Goal: Task Accomplishment & Management: Manage account settings

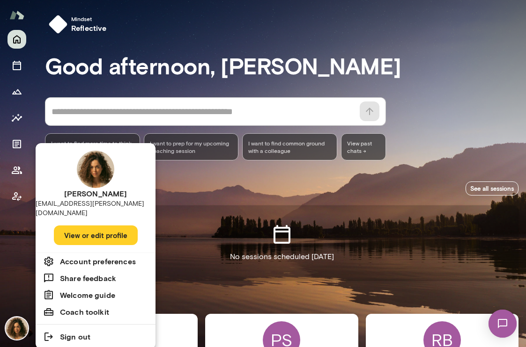
click at [508, 324] on img at bounding box center [502, 324] width 38 height 38
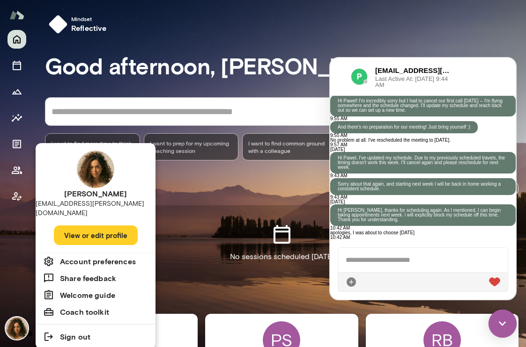
scroll to position [864, 0]
click at [16, 68] on div at bounding box center [263, 173] width 526 height 347
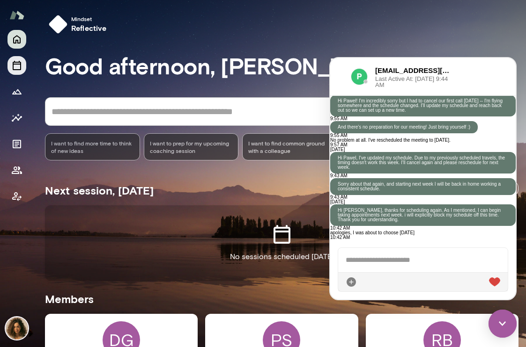
click at [16, 65] on icon "Sessions" at bounding box center [16, 65] width 11 height 11
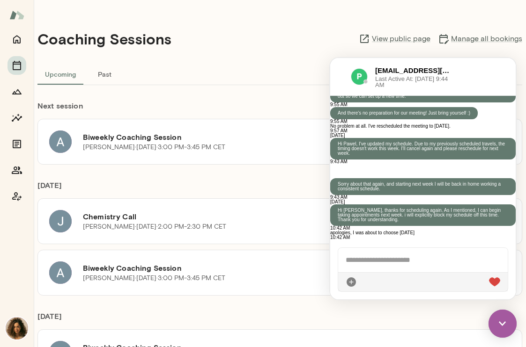
scroll to position [203, 0]
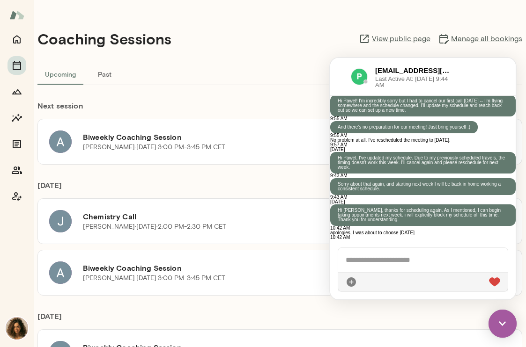
click at [435, 40] on link "[URL][DOMAIN_NAME][PERSON_NAME][PERSON_NAME][DATE]" at bounding box center [407, 37] width 141 height 5
click at [20, 326] on img at bounding box center [17, 328] width 22 height 22
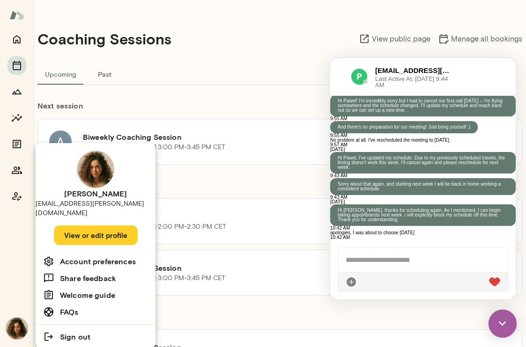
click at [94, 256] on h6 "Account preferences" at bounding box center [98, 261] width 76 height 11
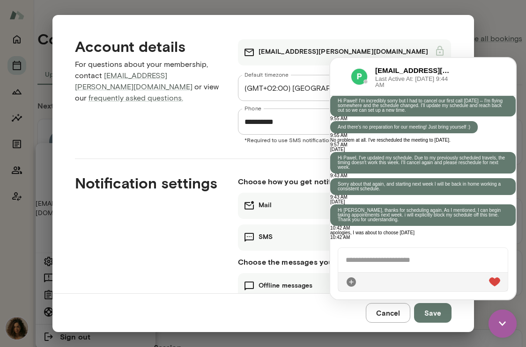
click at [507, 323] on img at bounding box center [502, 324] width 28 height 28
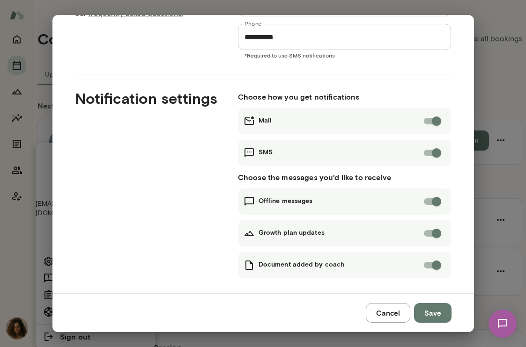
scroll to position [89, 0]
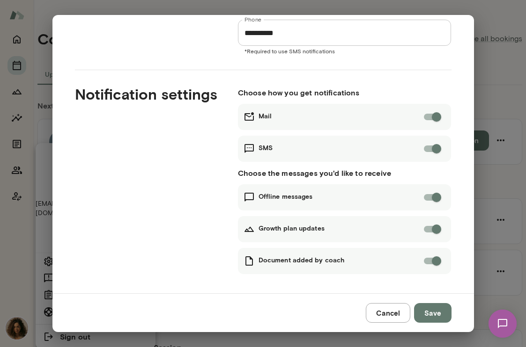
click at [383, 311] on button "Cancel" at bounding box center [387, 313] width 44 height 20
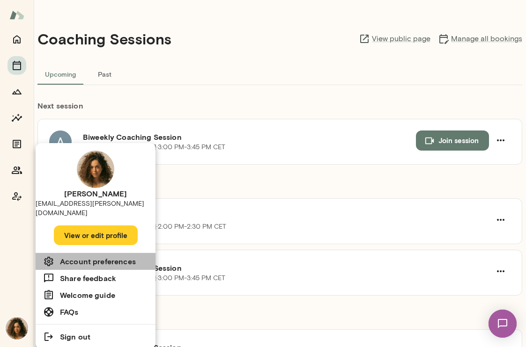
click at [105, 256] on h6 "Account preferences" at bounding box center [98, 261] width 76 height 11
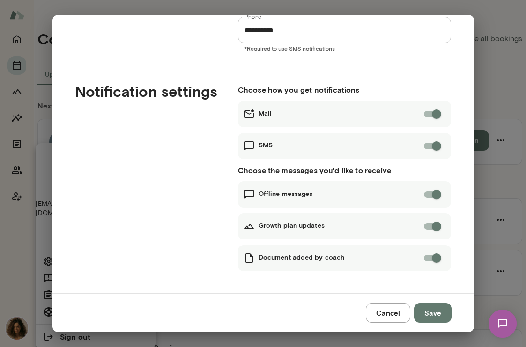
scroll to position [92, 0]
click at [378, 312] on button "Cancel" at bounding box center [387, 313] width 44 height 20
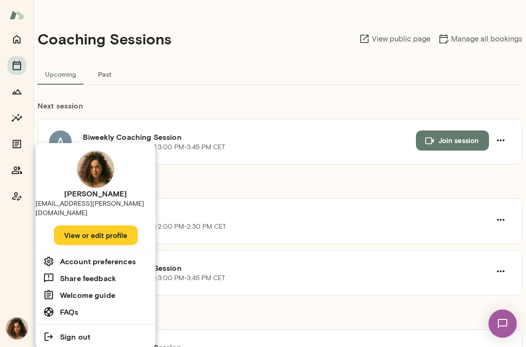
click at [15, 68] on div at bounding box center [263, 173] width 526 height 347
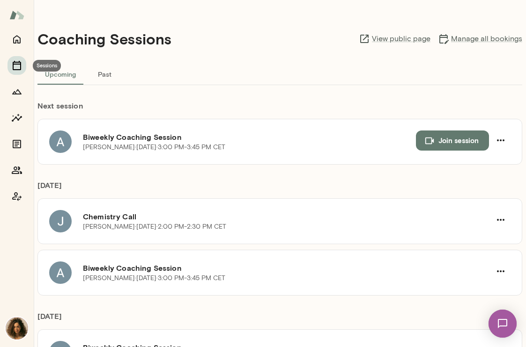
click at [15, 61] on icon "Sessions" at bounding box center [16, 65] width 11 height 11
click at [21, 35] on icon "Home" at bounding box center [16, 39] width 11 height 11
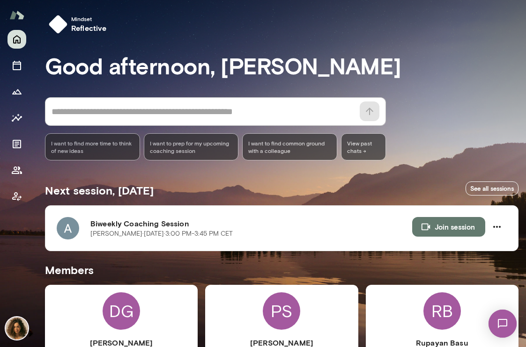
click at [21, 329] on img at bounding box center [17, 328] width 22 height 22
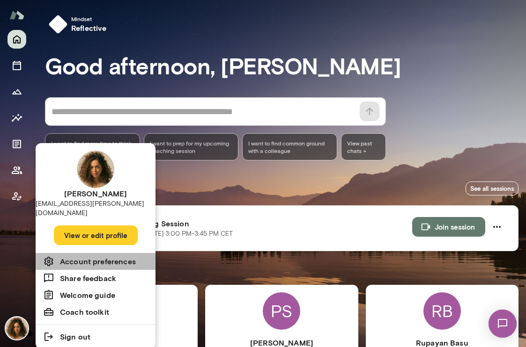
click at [78, 257] on h6 "Account preferences" at bounding box center [98, 261] width 76 height 11
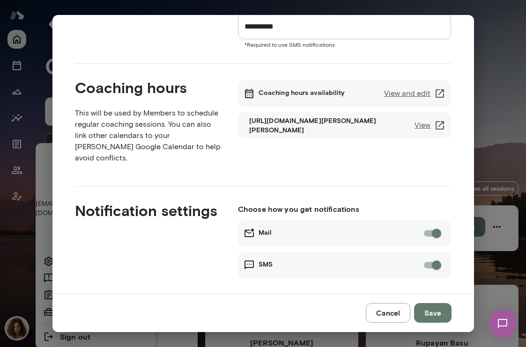
scroll to position [123, 0]
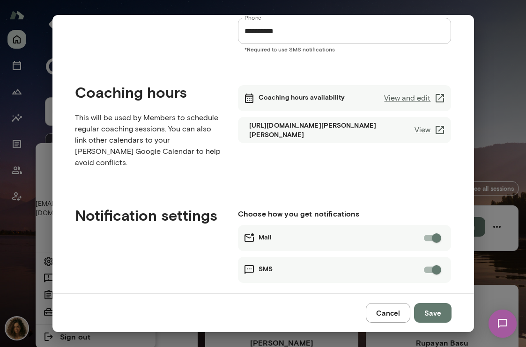
click at [419, 97] on link "View and edit" at bounding box center [414, 98] width 61 height 11
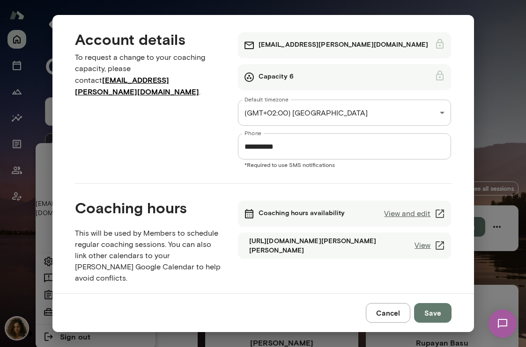
scroll to position [0, 0]
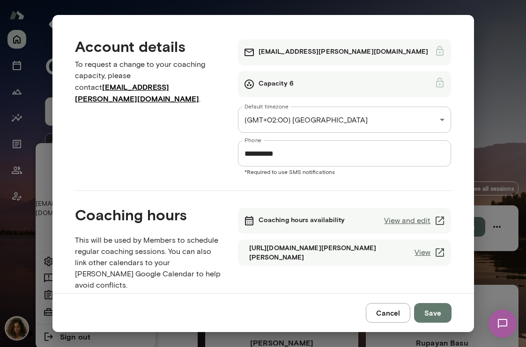
click at [412, 223] on link "View and edit" at bounding box center [414, 220] width 61 height 11
click at [414, 253] on link "View" at bounding box center [429, 252] width 31 height 11
click at [406, 224] on link "View and edit" at bounding box center [414, 220] width 61 height 11
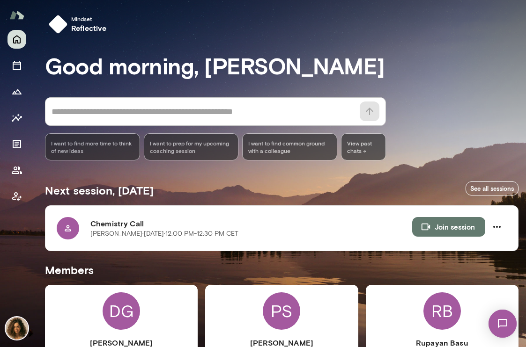
click at [18, 327] on img at bounding box center [17, 328] width 22 height 22
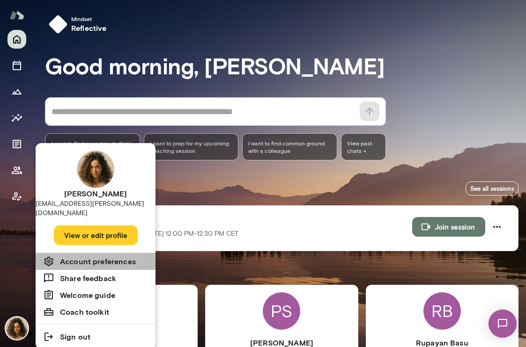
click at [88, 256] on h6 "Account preferences" at bounding box center [98, 261] width 76 height 11
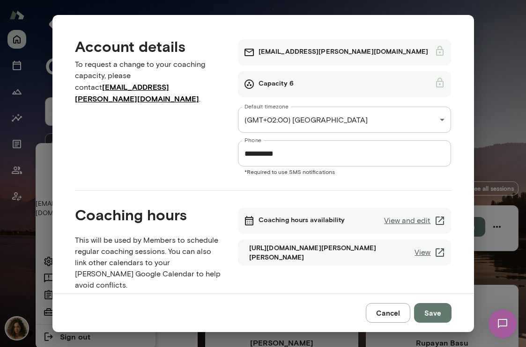
click at [404, 219] on link "View and edit" at bounding box center [414, 220] width 61 height 11
click at [510, 329] on img at bounding box center [502, 324] width 38 height 38
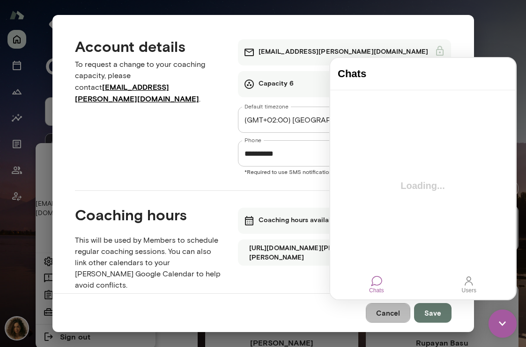
click at [376, 309] on button "Cancel" at bounding box center [387, 313] width 44 height 20
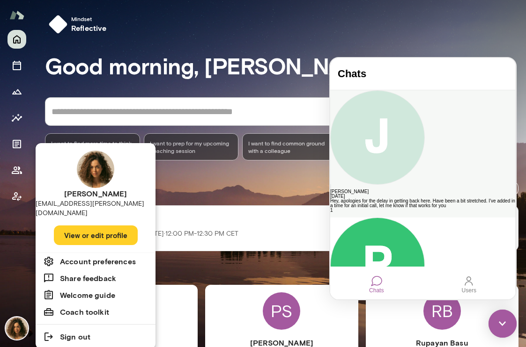
click at [425, 199] on div "Hey, apologies for the delay in getting back here. Have been a bit stretched. I…" at bounding box center [422, 203] width 185 height 9
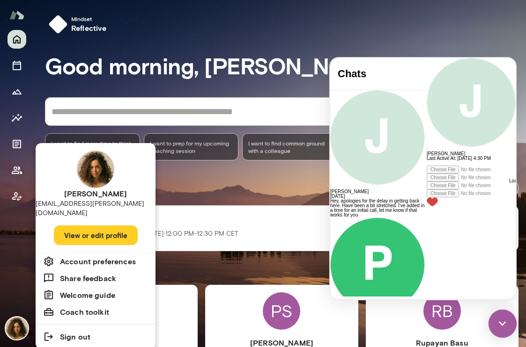
scroll to position [263, 0]
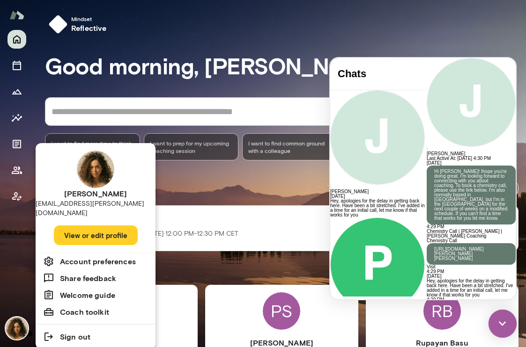
click at [426, 302] on div at bounding box center [470, 304] width 89 height 5
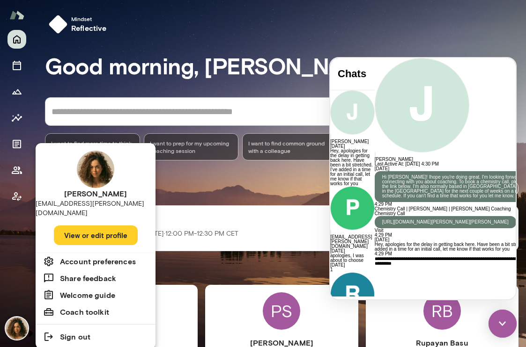
click at [374, 331] on icon at bounding box center [374, 331] width 0 height 0
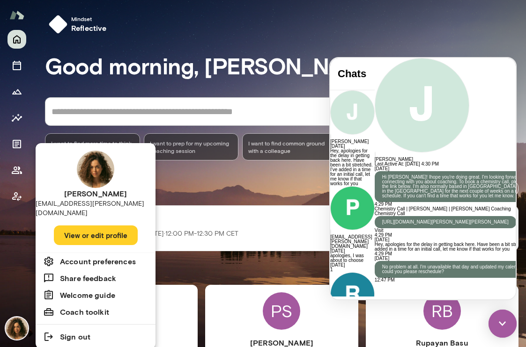
scroll to position [336, 0]
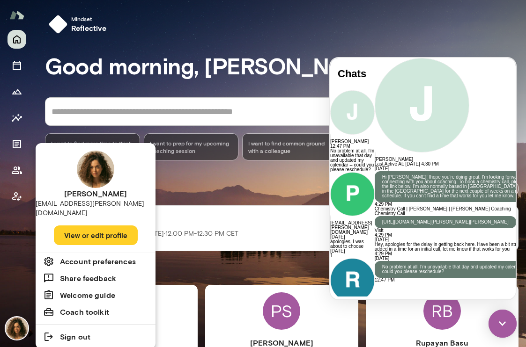
click at [502, 330] on img at bounding box center [502, 324] width 28 height 28
